Goal: Feedback & Contribution: Contribute content

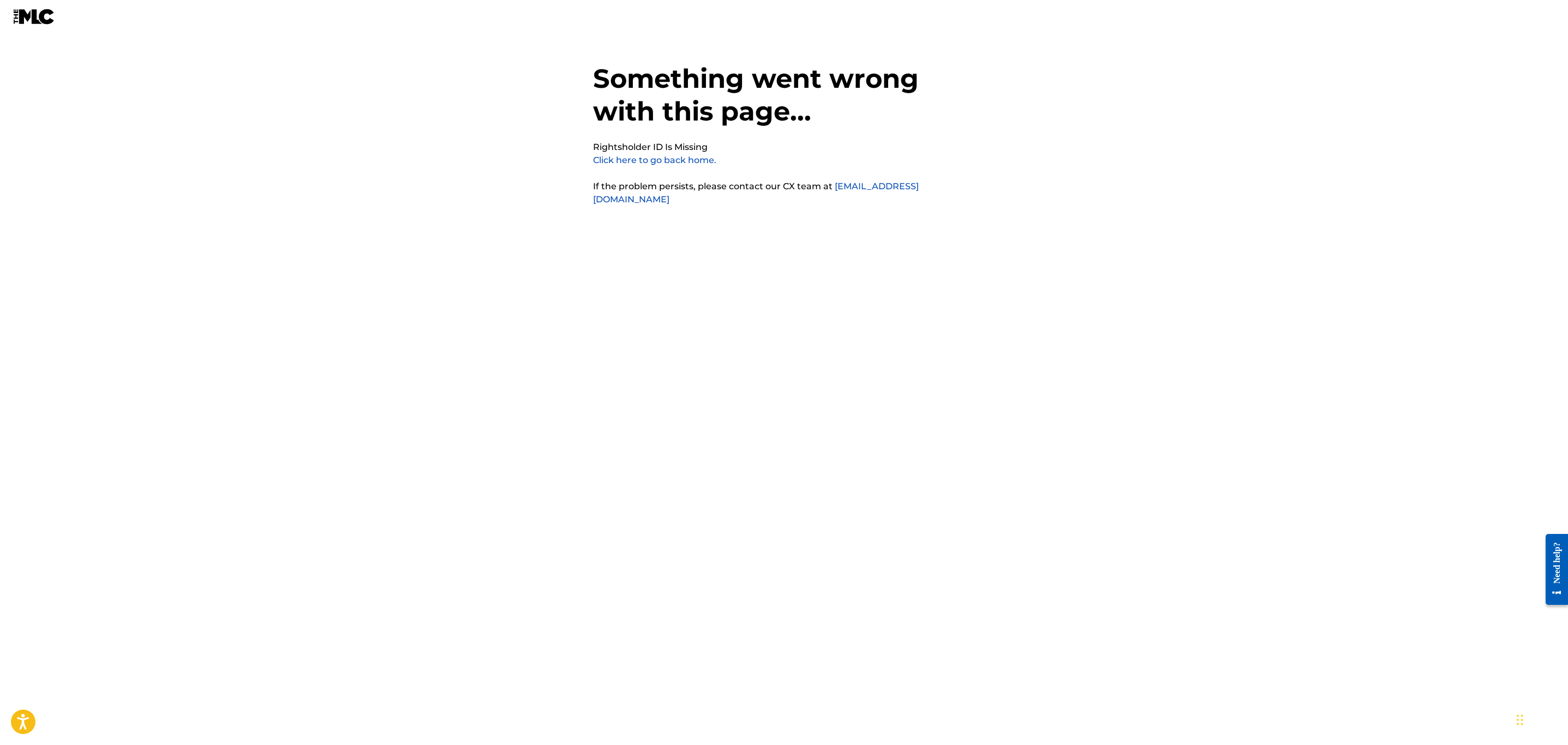
click at [666, 161] on link "Click here to go back home." at bounding box center [655, 160] width 123 height 10
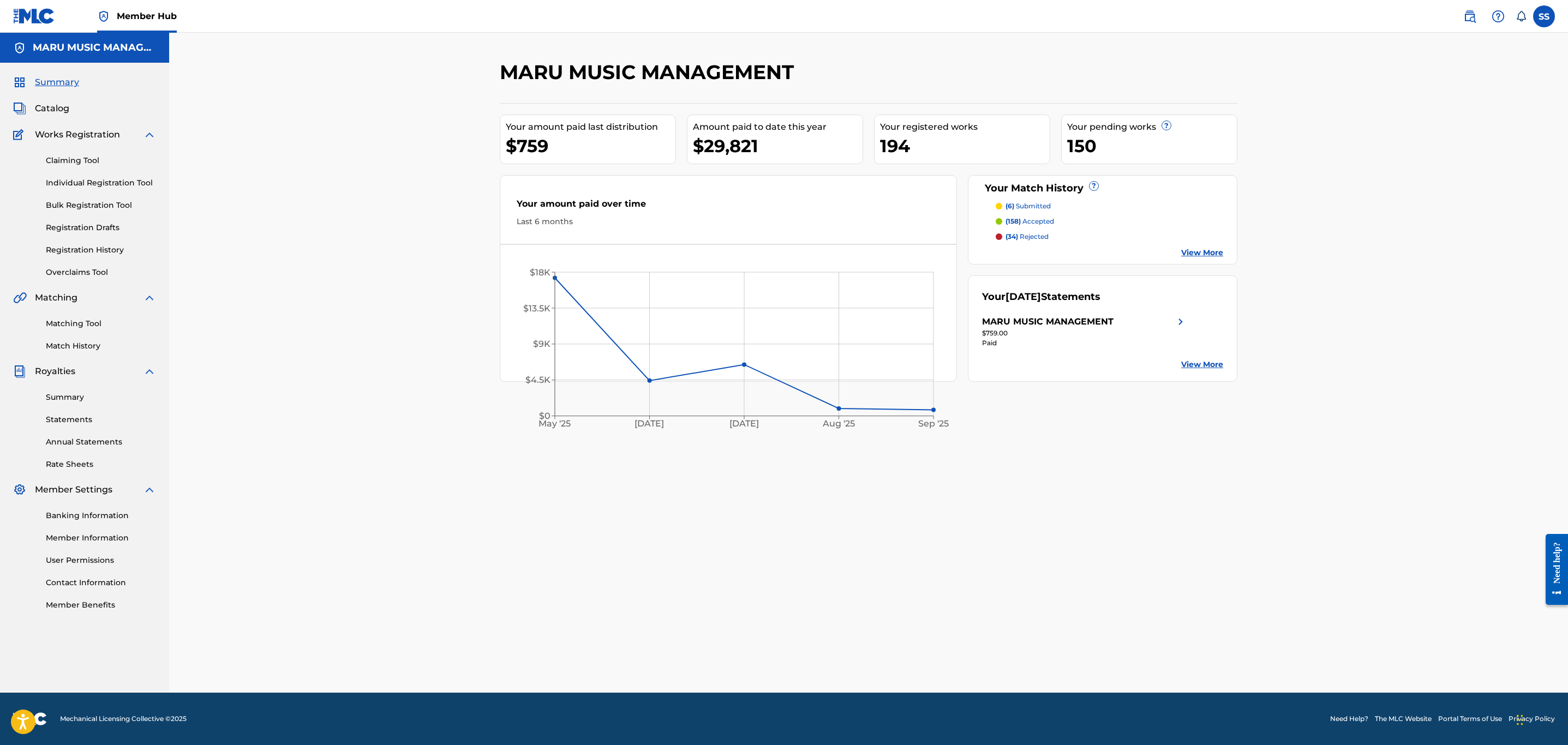
click at [193, 639] on div "MARU MUSIC MANAGEMENT Your amount paid last distribution $759 Amount paid to da…" at bounding box center [868, 362] width 1399 height 660
click at [1192, 425] on div "MARU MUSIC MANAGEMENT Your amount paid last distribution $759 Amount paid to da…" at bounding box center [869, 376] width 764 height 633
click at [84, 206] on link "Bulk Registration Tool" at bounding box center [101, 205] width 110 height 12
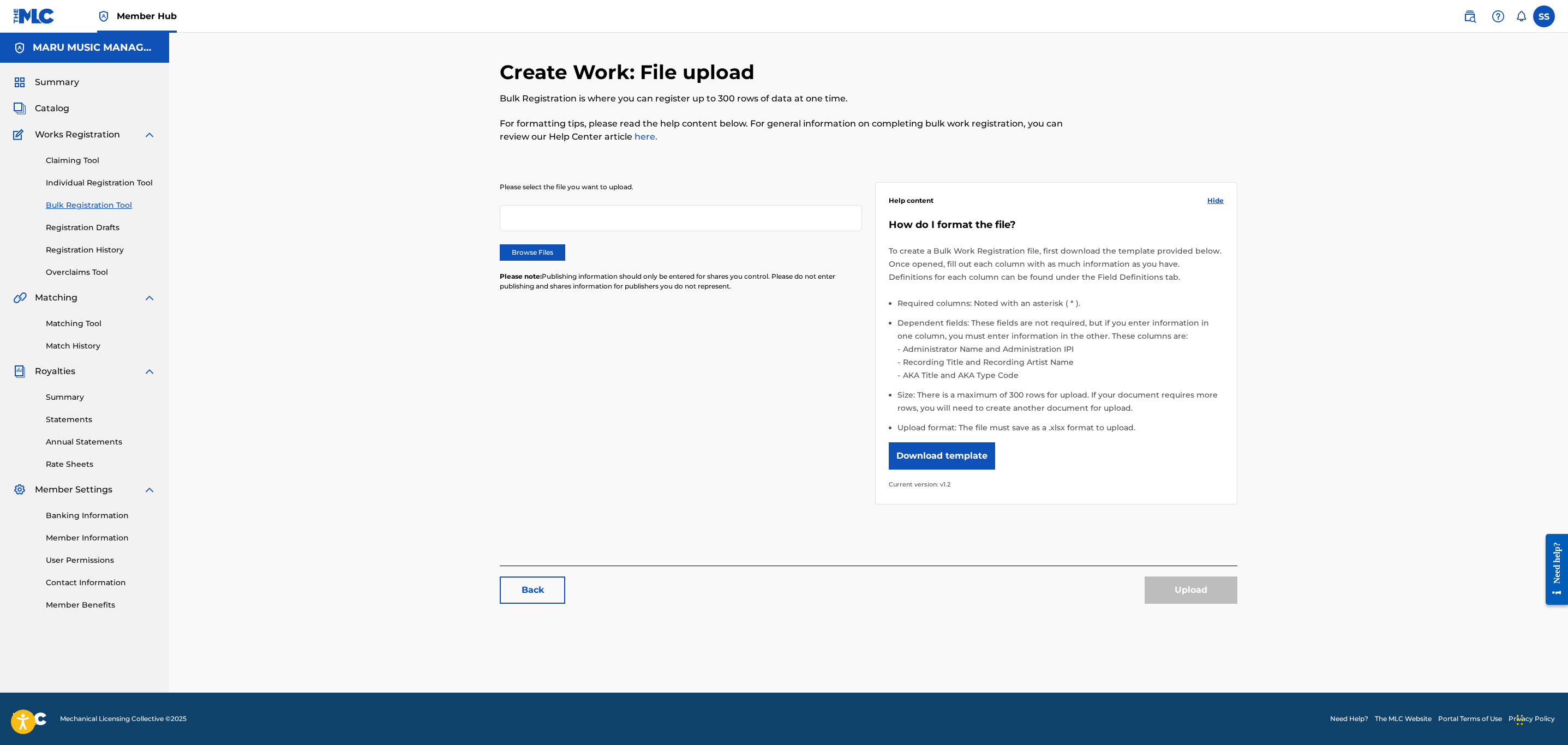
click at [573, 254] on div "Browse Files" at bounding box center [681, 252] width 362 height 16
click at [547, 252] on label "Browse Files" at bounding box center [533, 252] width 65 height 16
click at [0, 0] on input "Browse Files" at bounding box center [0, 0] width 0 height 0
click at [1214, 584] on button "Upload" at bounding box center [1191, 590] width 93 height 27
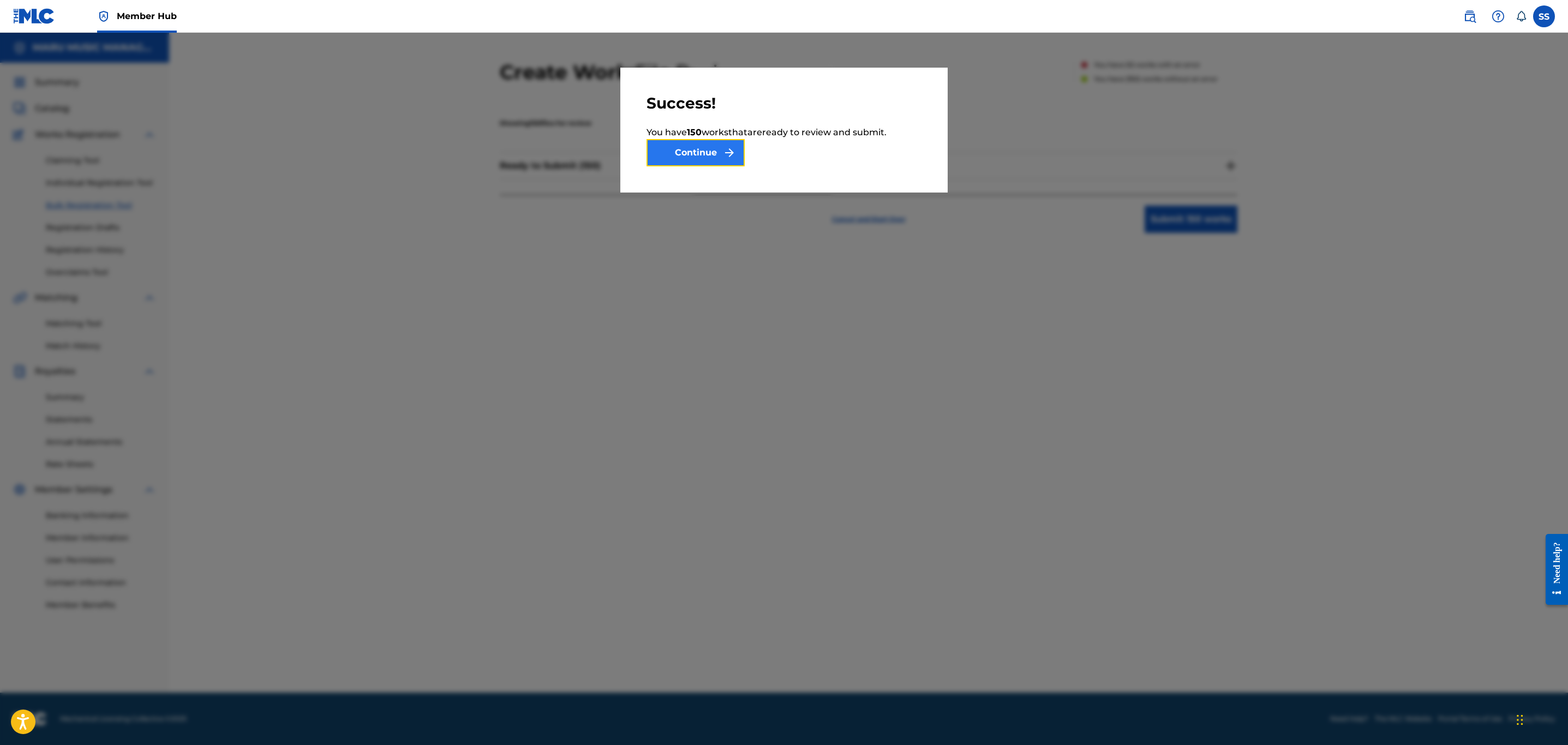
click at [694, 162] on button "Continue" at bounding box center [695, 153] width 98 height 27
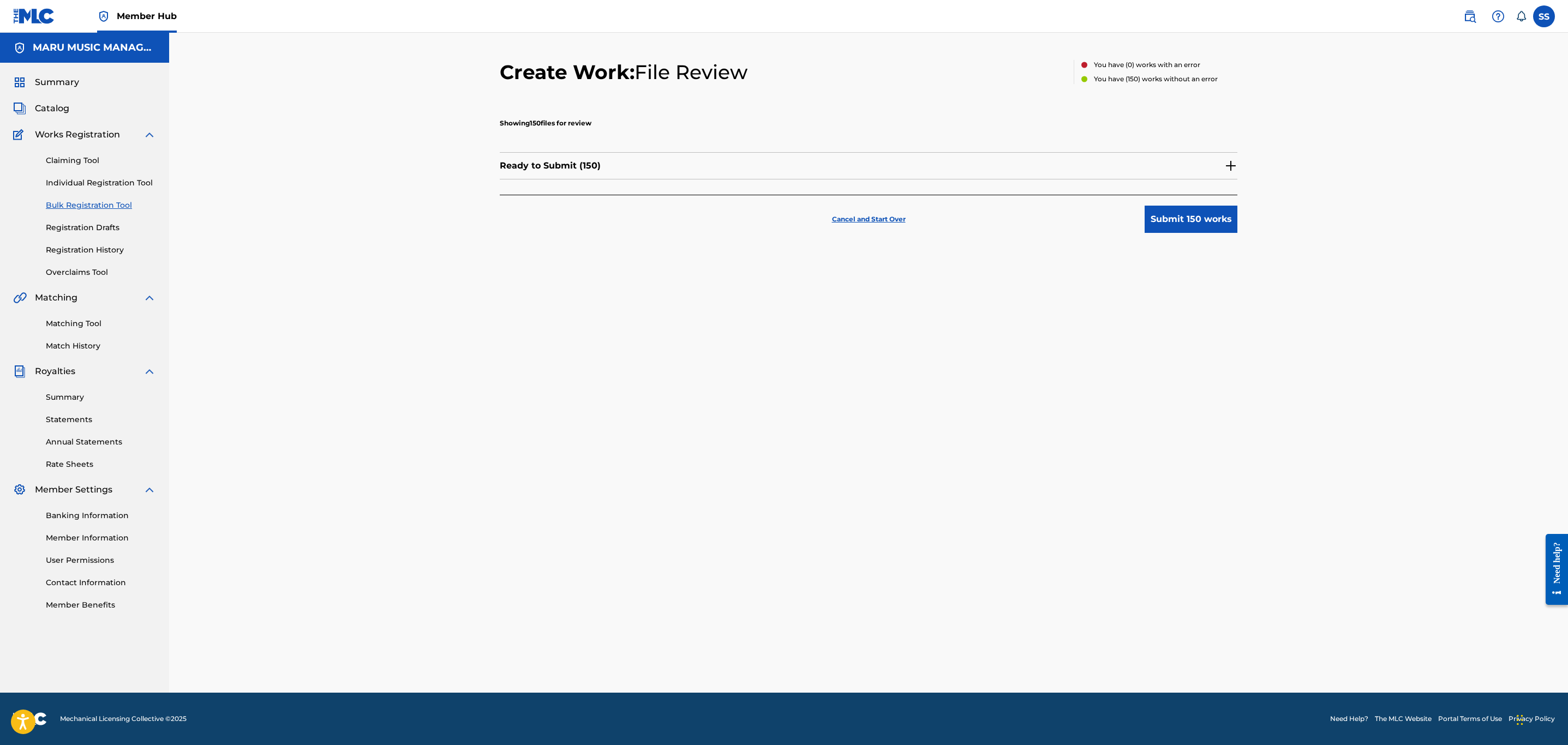
click at [1214, 168] on div "Ready to Submit ( 150 )" at bounding box center [869, 166] width 738 height 27
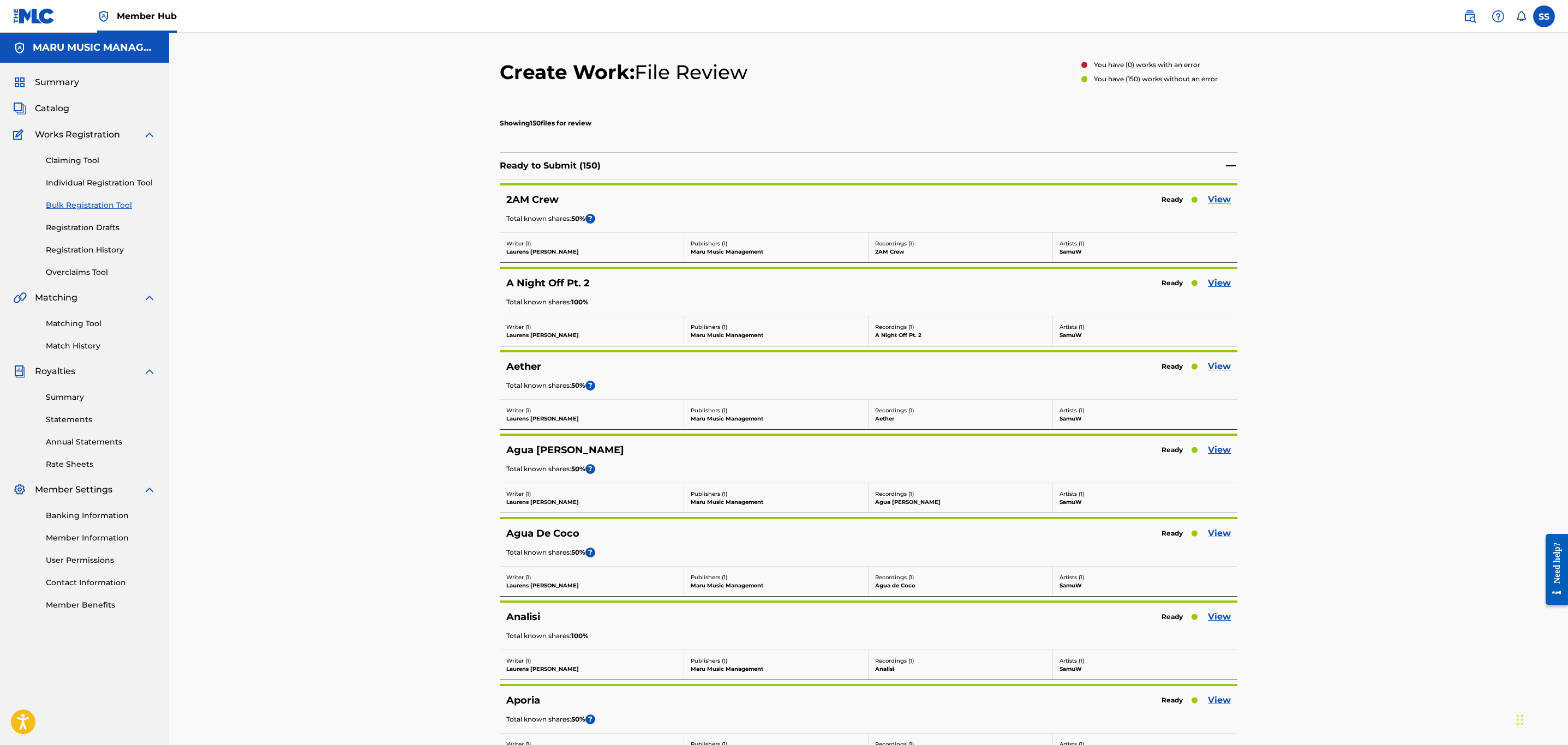
click at [1229, 161] on img at bounding box center [1231, 166] width 13 height 13
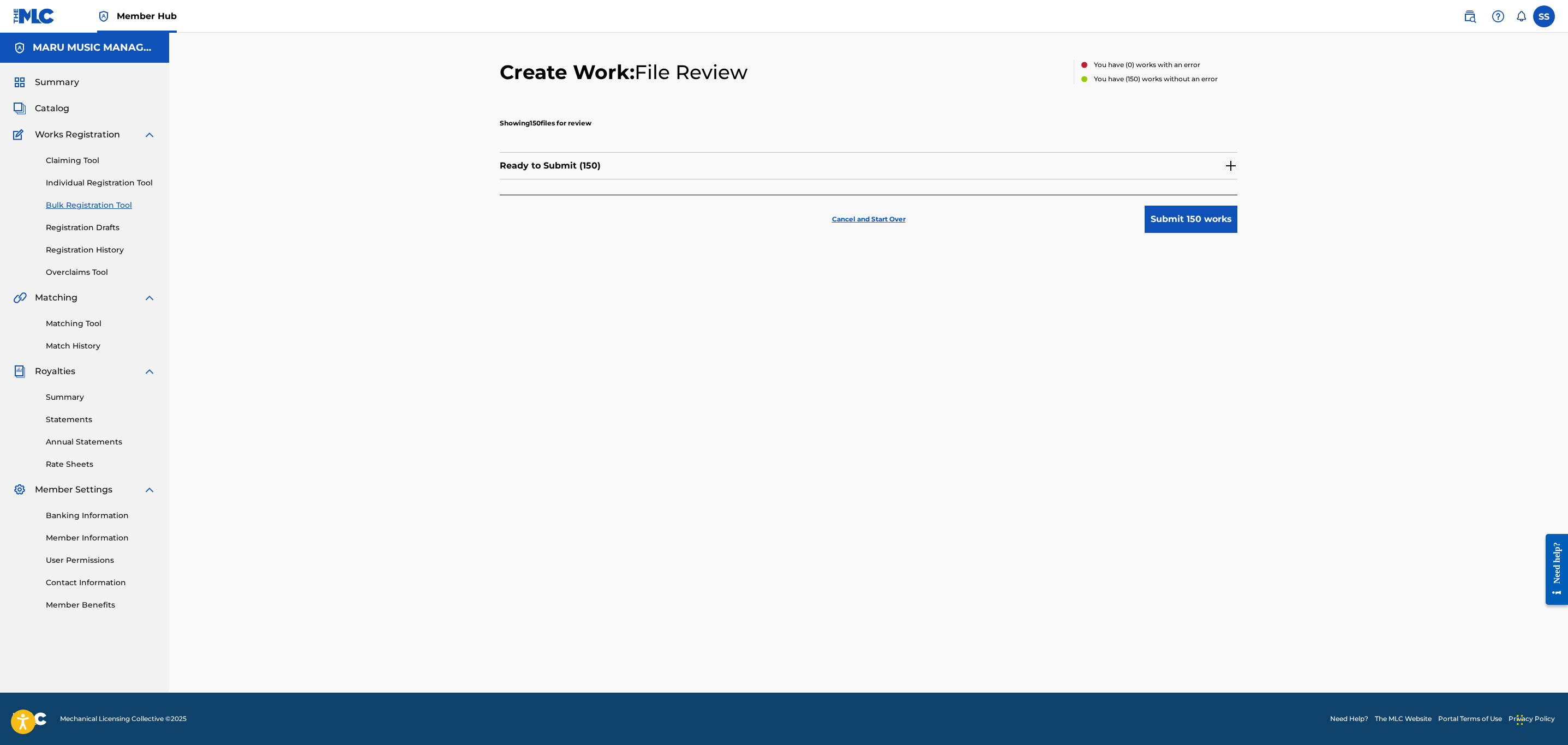
click at [1229, 161] on img at bounding box center [1231, 166] width 13 height 13
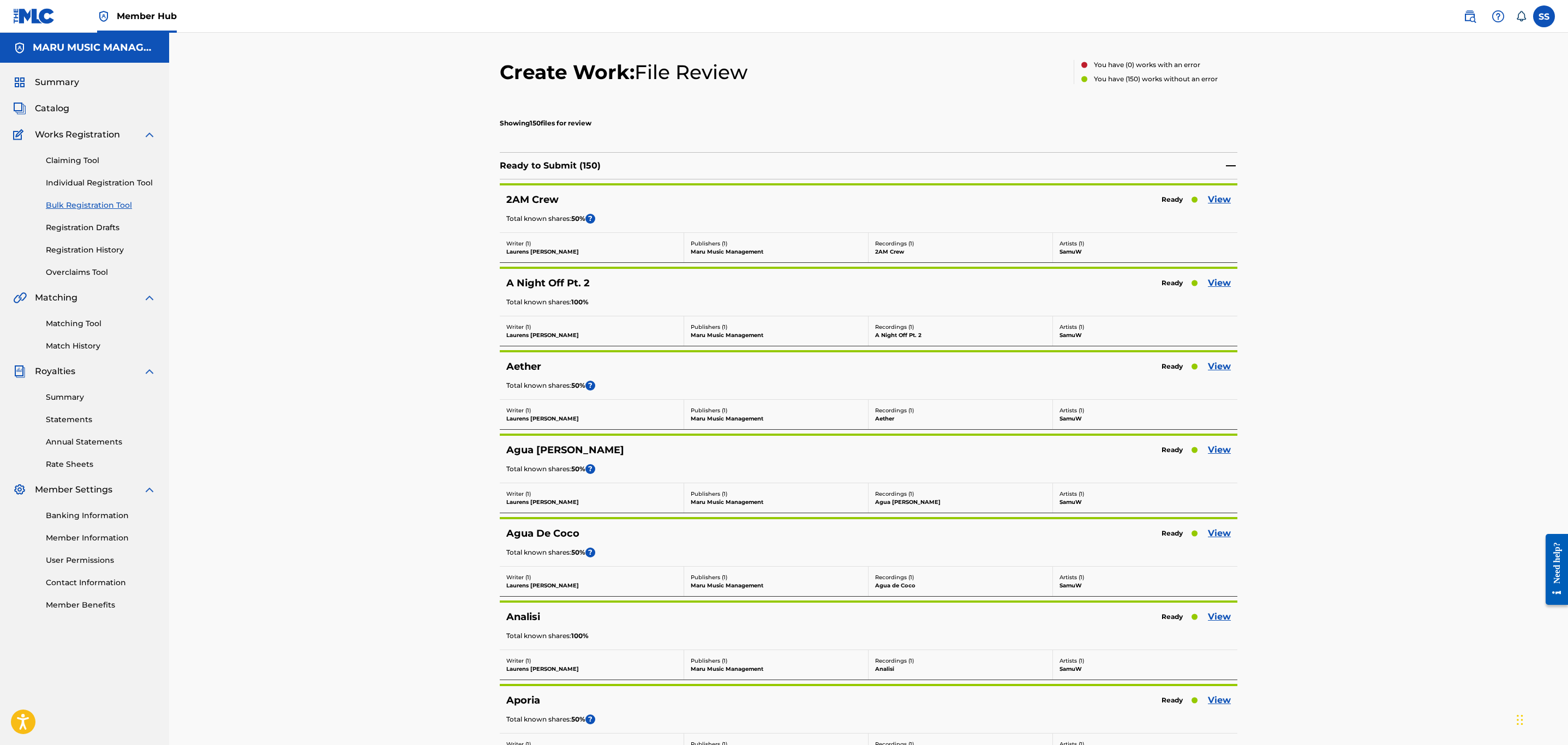
click at [1075, 208] on div "2AM Crew Ready View Total known shares: 50 % ?" at bounding box center [869, 209] width 738 height 47
click at [1043, 241] on p "Recordings ( 1 )" at bounding box center [961, 243] width 171 height 8
click at [571, 239] on p "Writer ( 1 )" at bounding box center [592, 243] width 171 height 8
click at [1223, 196] on link "View" at bounding box center [1219, 200] width 23 height 13
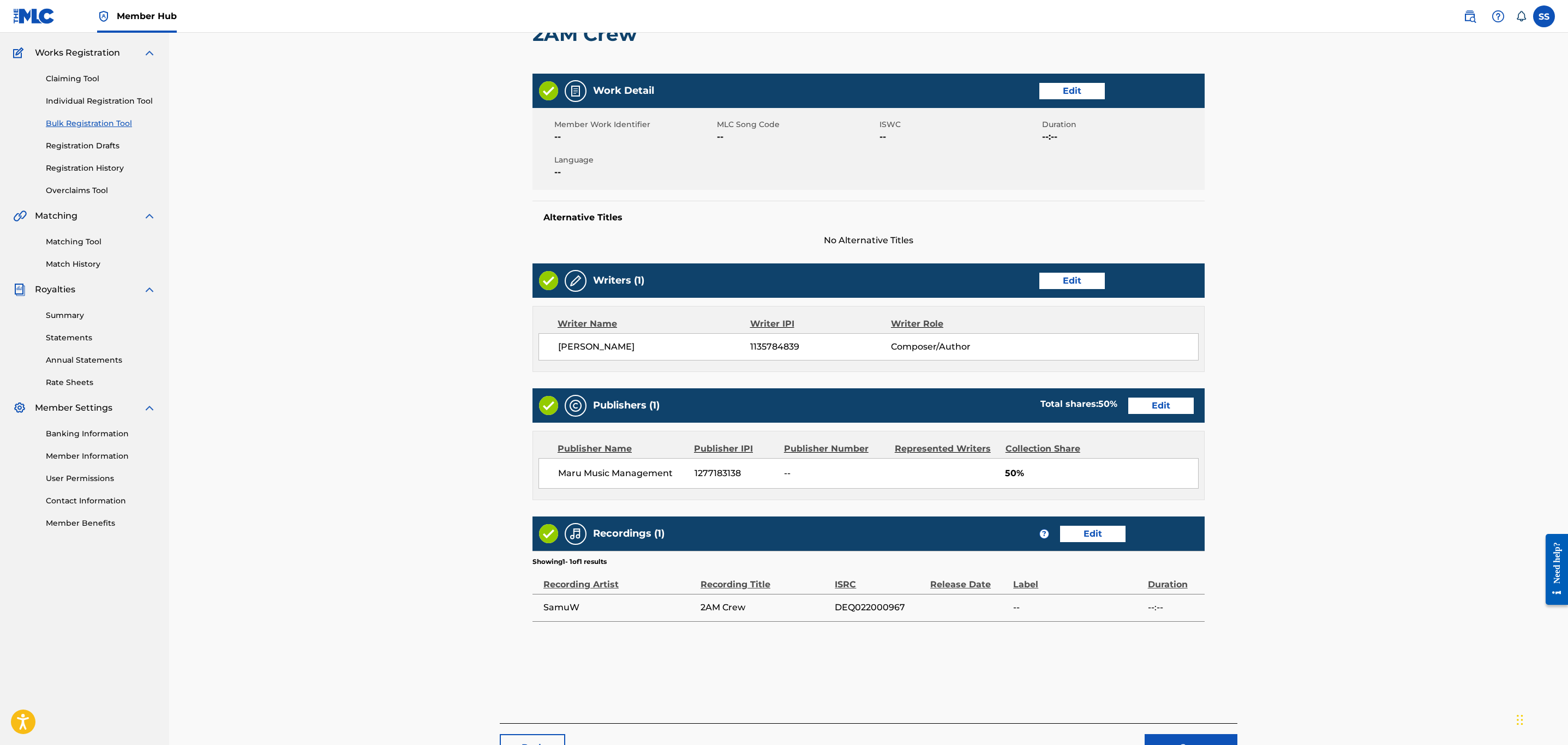
scroll to position [161, 0]
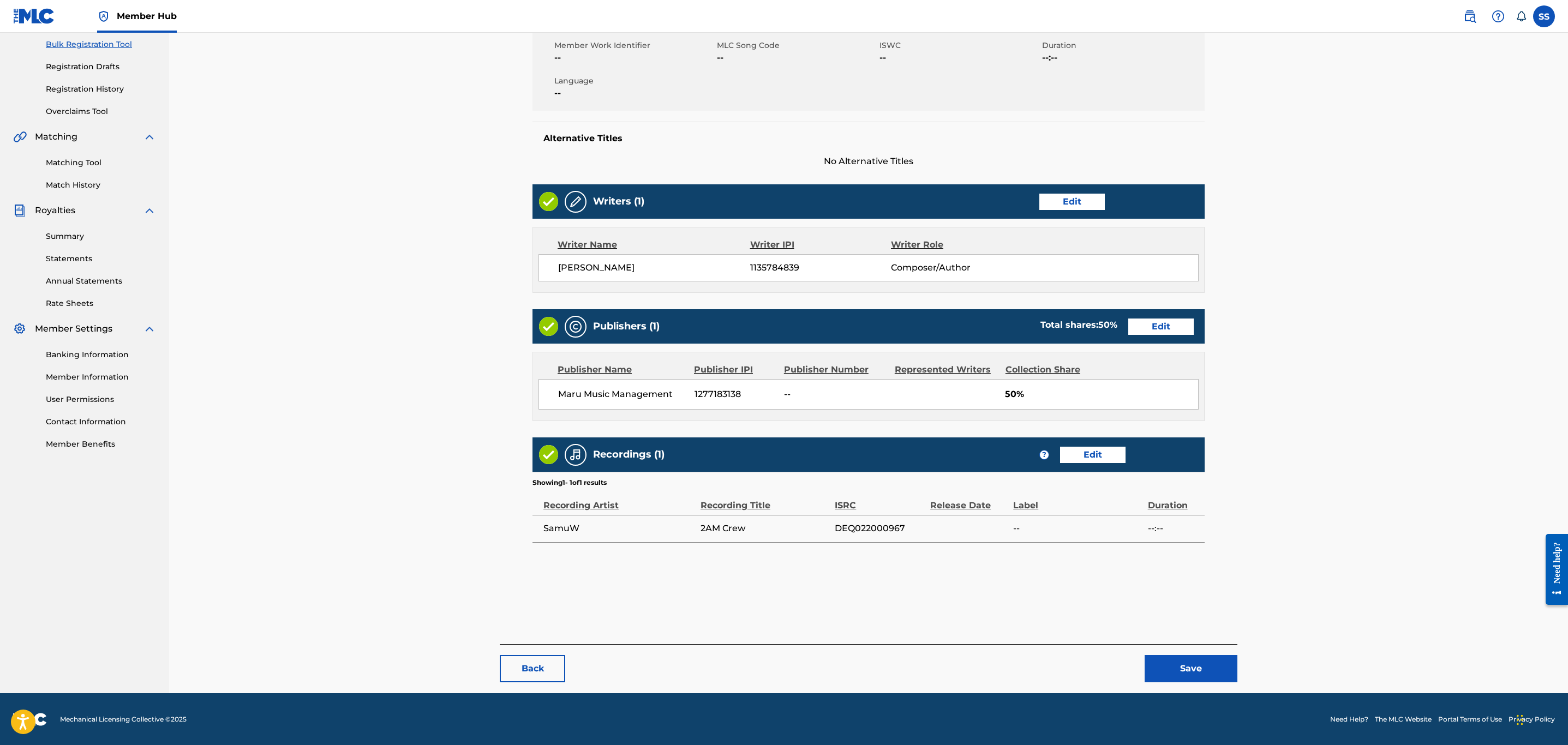
click at [1185, 686] on div "< Back 2AM Crew Work Detail Edit Member Work Identifier -- MLC Song Code -- ISW…" at bounding box center [869, 296] width 738 height 794
click at [1184, 682] on div "< Back 2AM Crew Work Detail Edit Member Work Identifier -- MLC Song Code -- ISW…" at bounding box center [869, 296] width 738 height 794
click at [1189, 671] on button "Save" at bounding box center [1191, 669] width 93 height 27
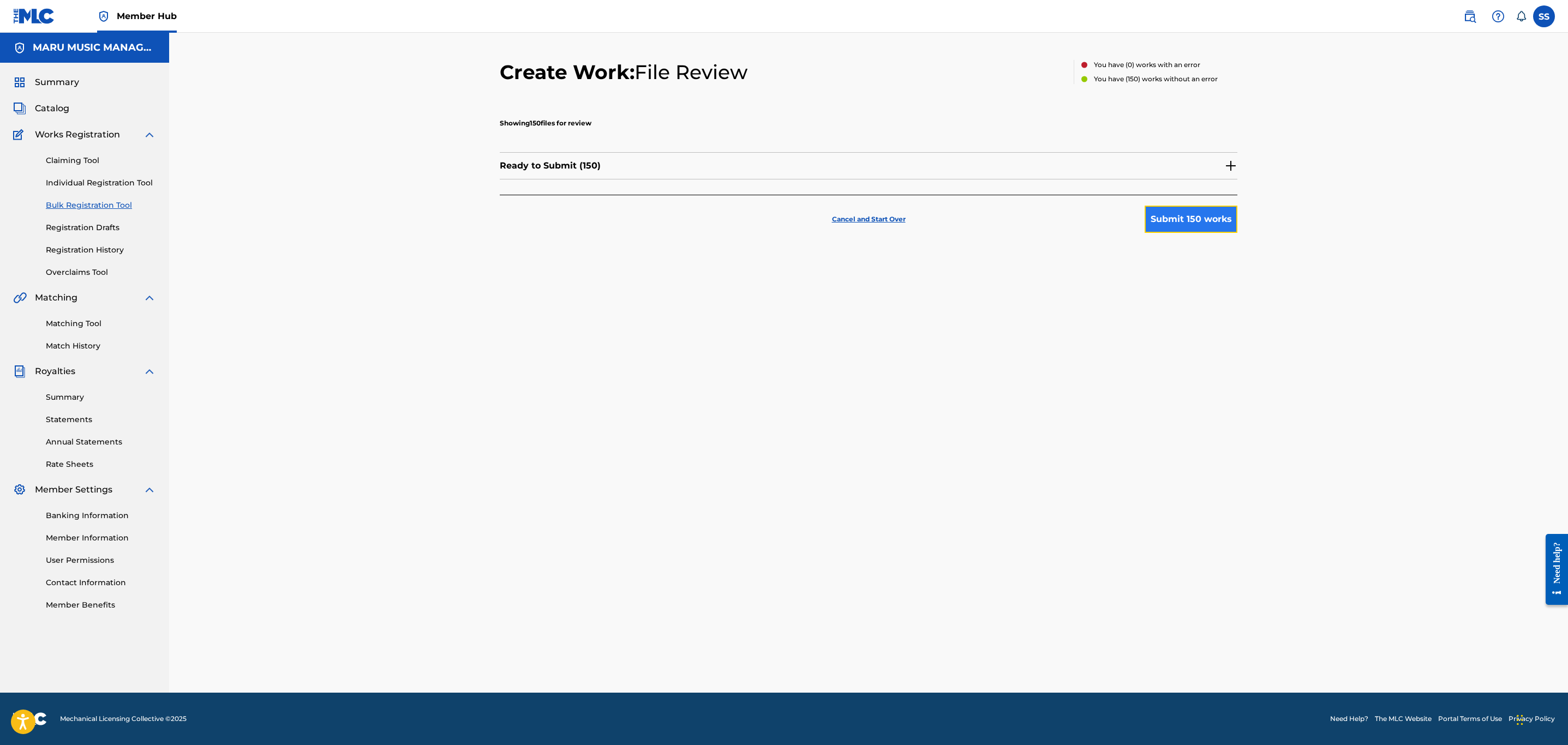
click at [1185, 224] on button "Submit 150 works" at bounding box center [1191, 219] width 93 height 27
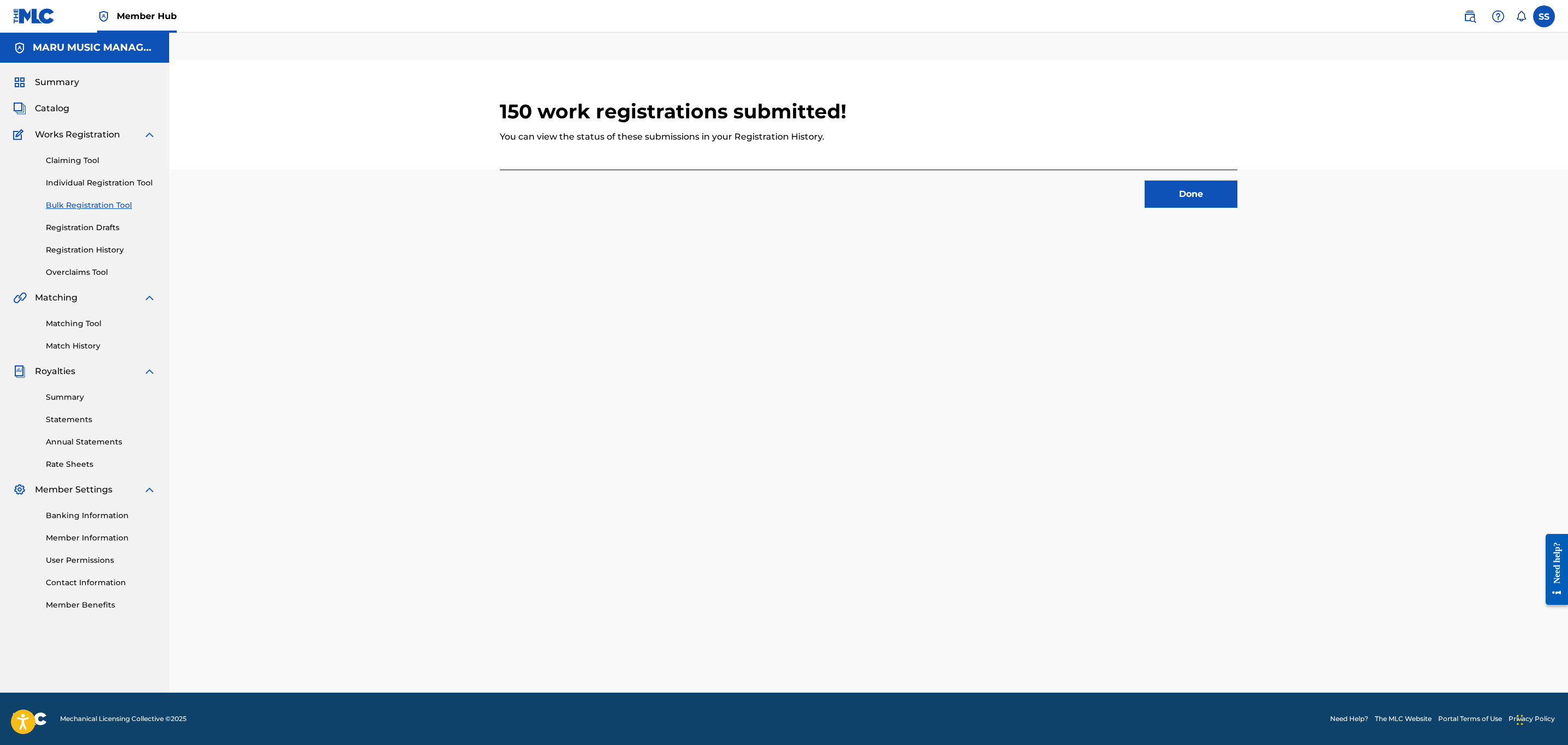
click at [1249, 551] on div "150 work registrations submitted! You can view the status of these submissions …" at bounding box center [869, 376] width 764 height 633
click at [63, 200] on link "Bulk Registration Tool" at bounding box center [101, 205] width 110 height 12
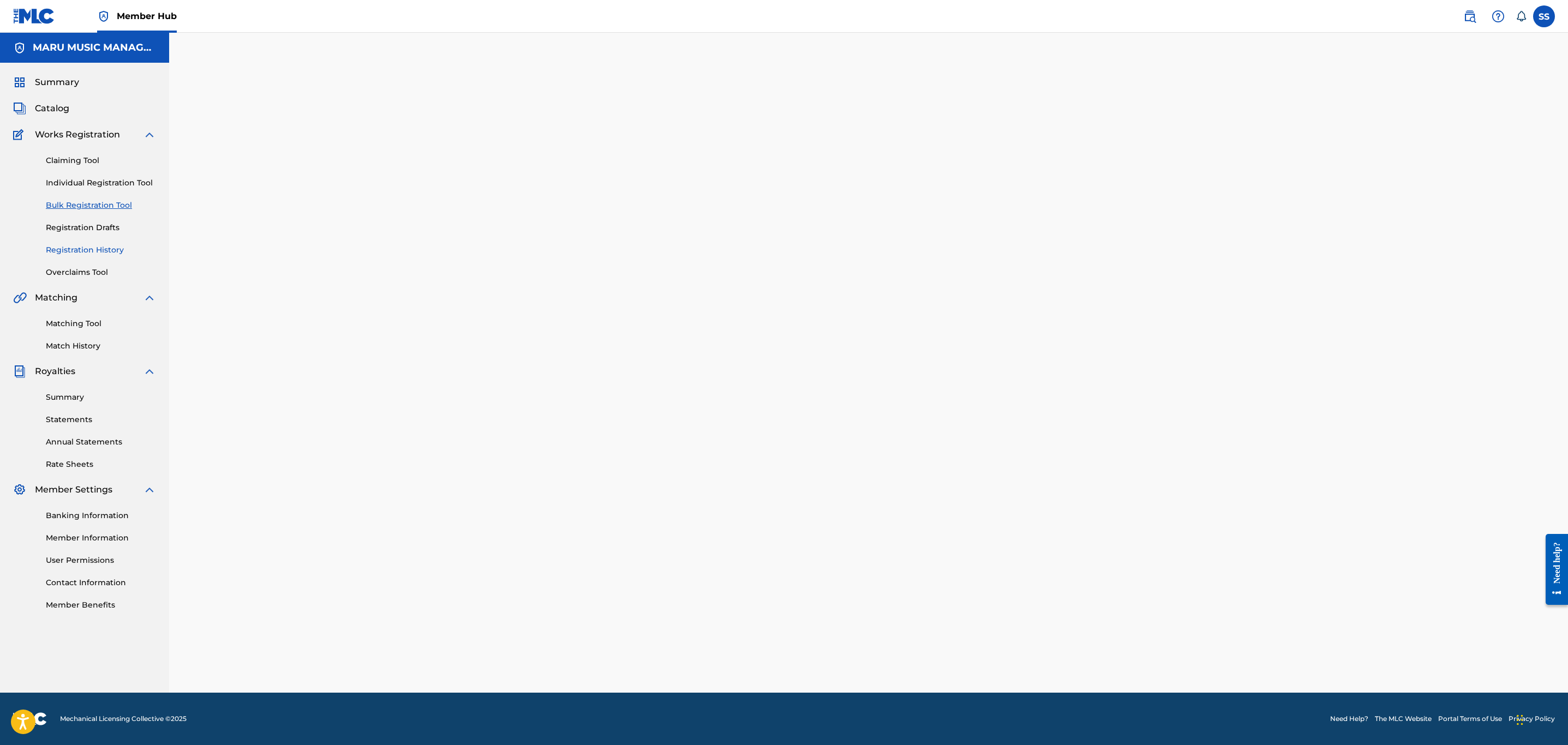
click at [72, 249] on link "Registration History" at bounding box center [101, 250] width 110 height 12
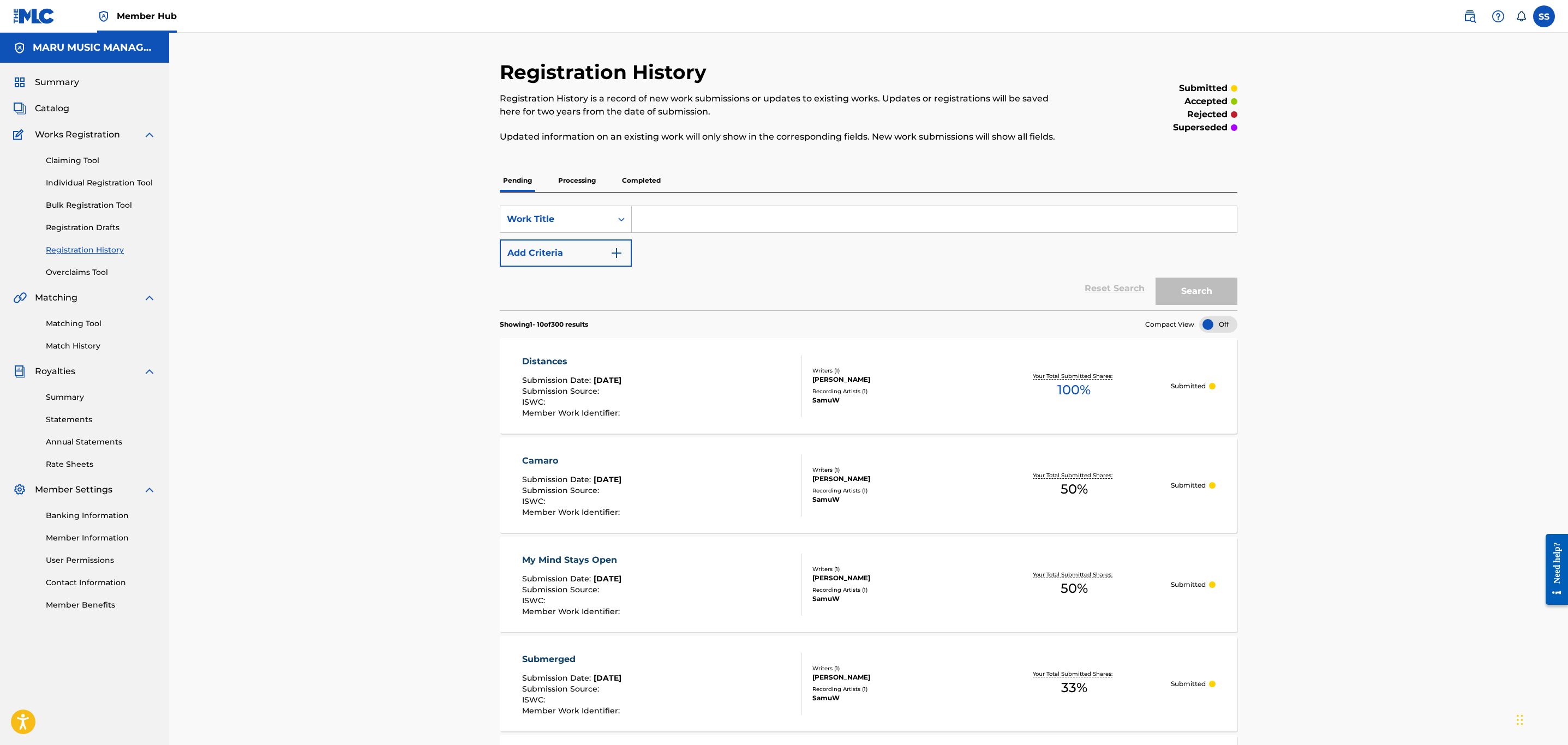
click at [72, 249] on link "Registration History" at bounding box center [101, 250] width 110 height 12
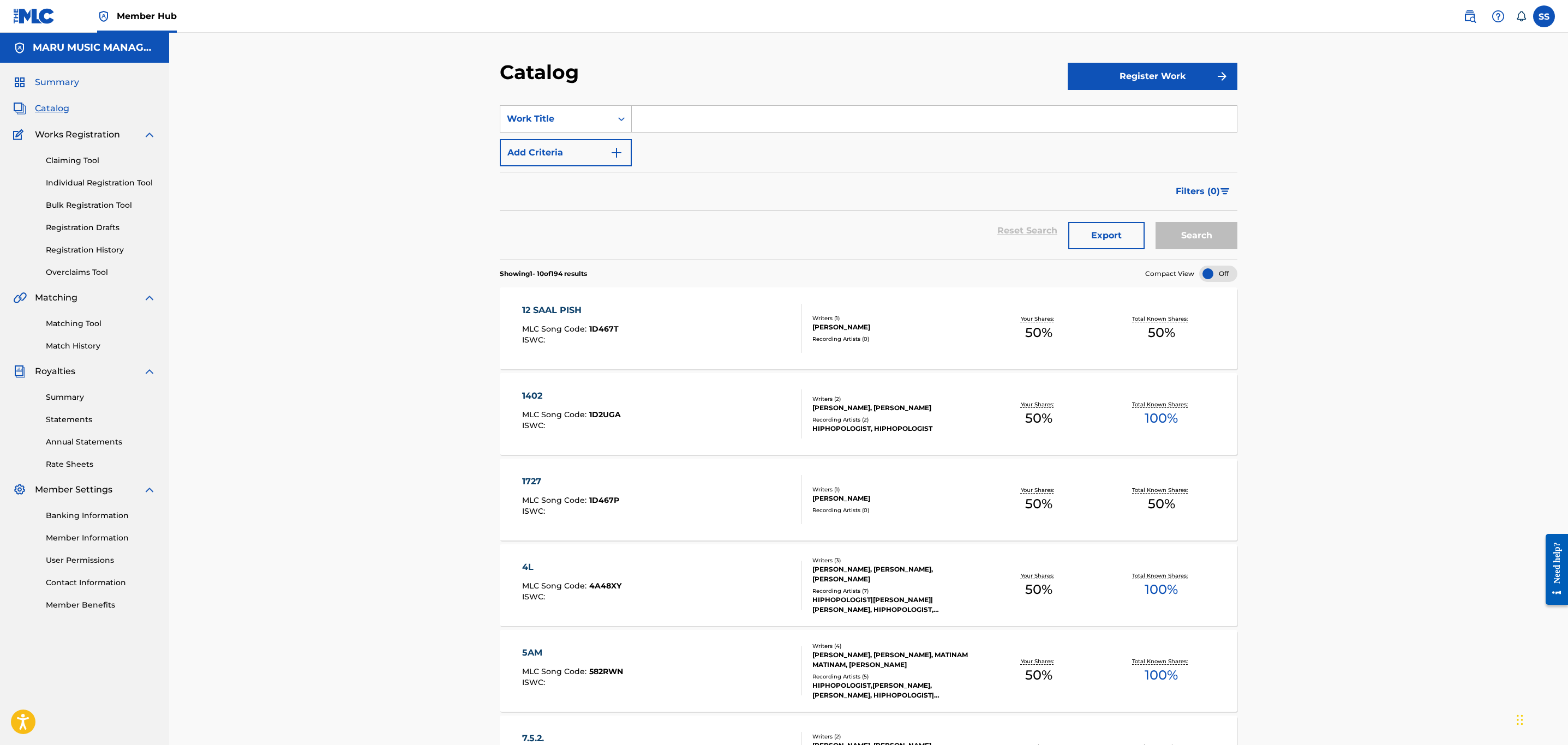
click at [75, 82] on span "Summary" at bounding box center [57, 82] width 44 height 13
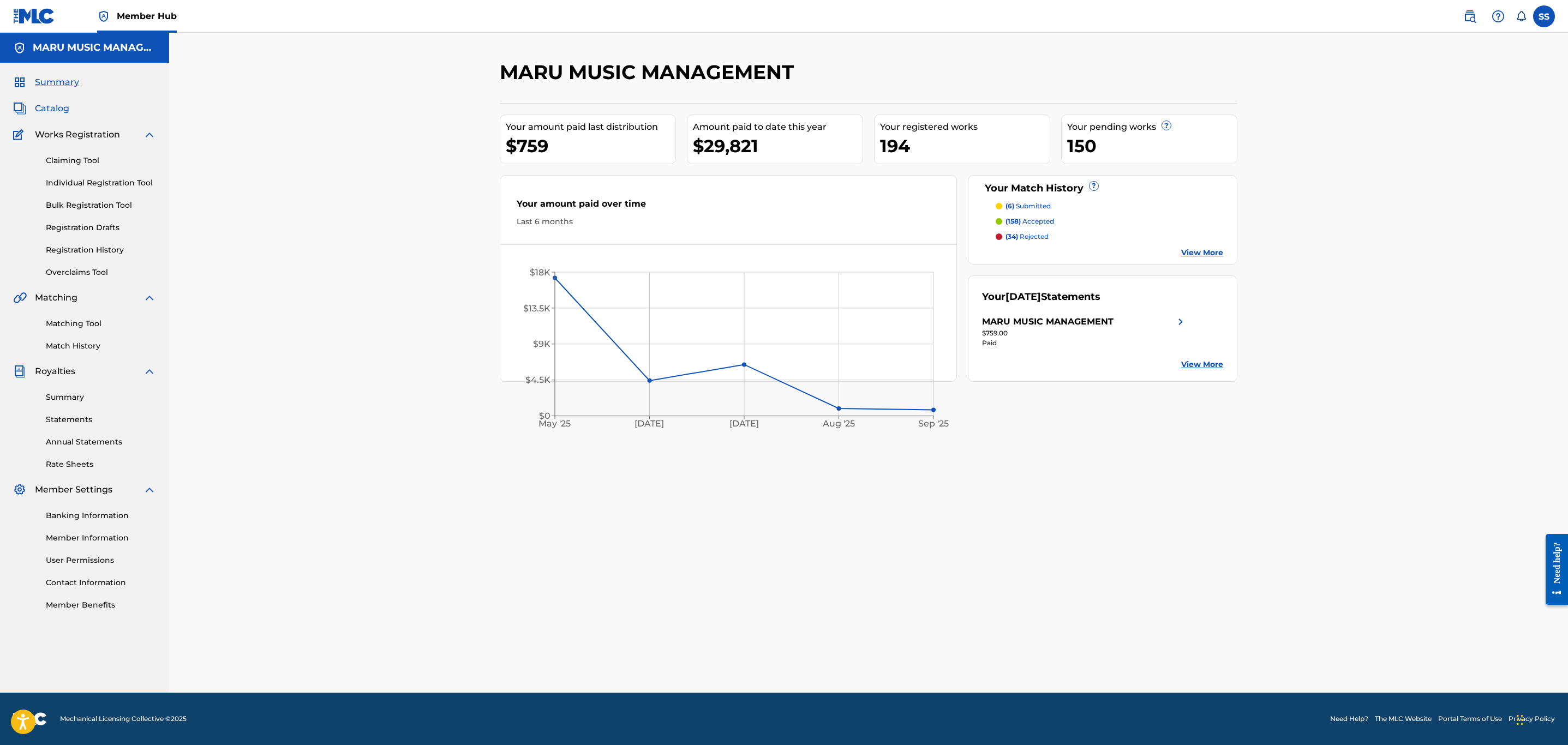
drag, startPoint x: 72, startPoint y: 114, endPoint x: 62, endPoint y: 104, distance: 14.1
click at [71, 114] on div "Catalog" at bounding box center [84, 108] width 143 height 13
click at [63, 103] on span "Catalog" at bounding box center [52, 108] width 35 height 13
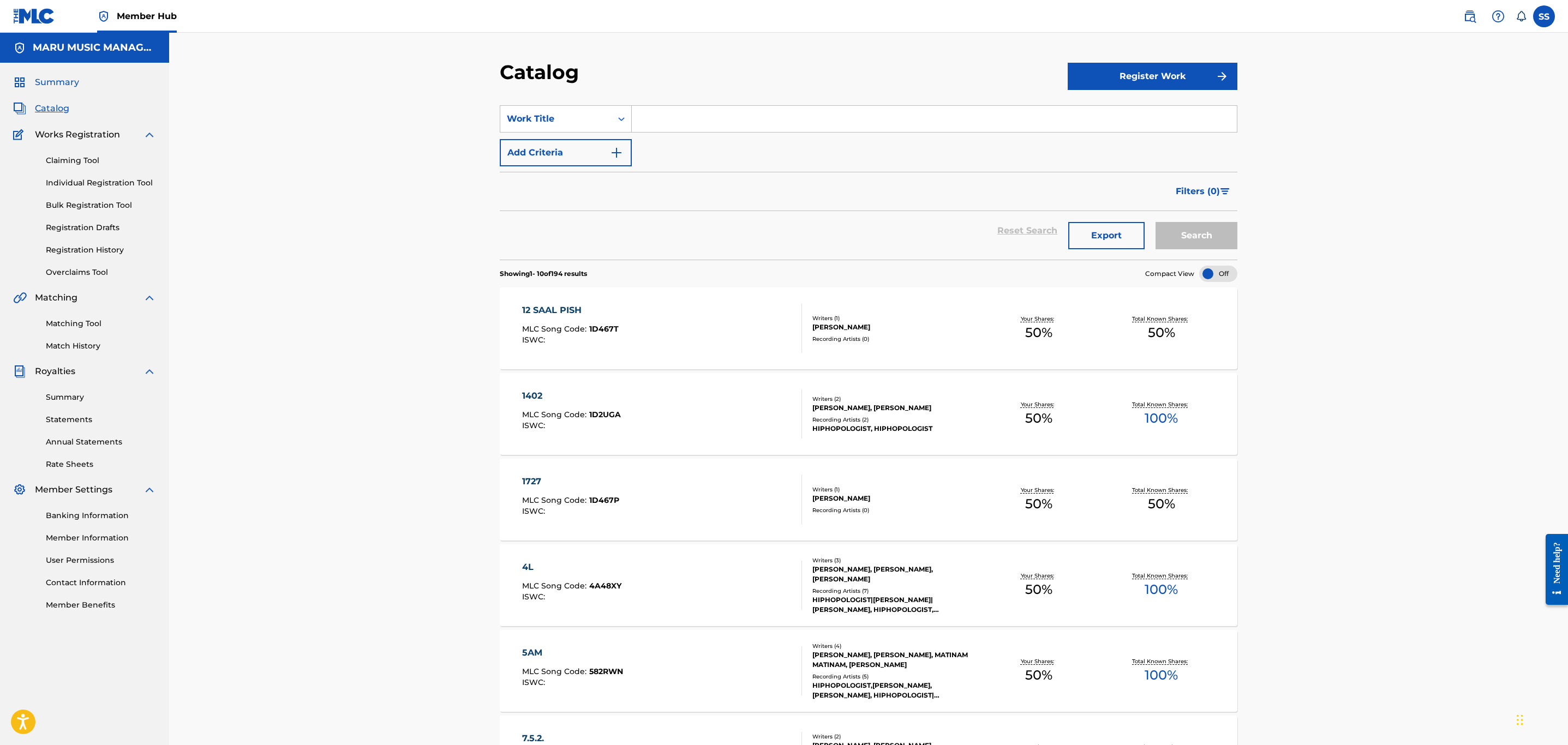
click at [52, 79] on span "Summary" at bounding box center [57, 82] width 44 height 13
